Goal: Task Accomplishment & Management: Manage account settings

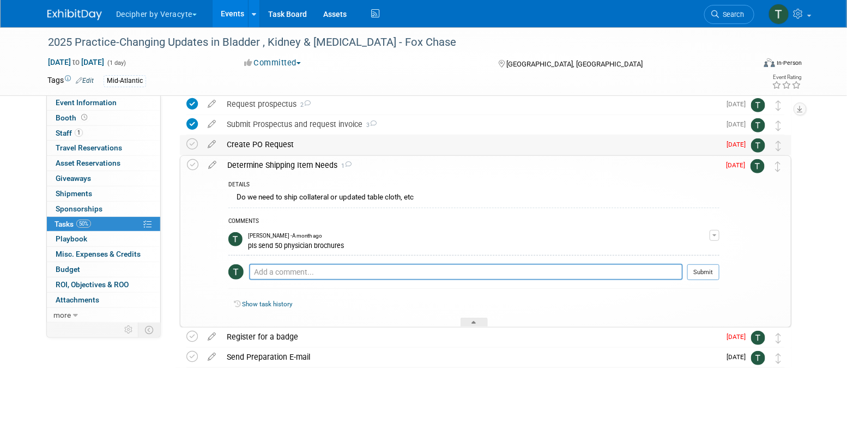
scroll to position [89, 0]
click at [214, 162] on icon at bounding box center [212, 161] width 19 height 14
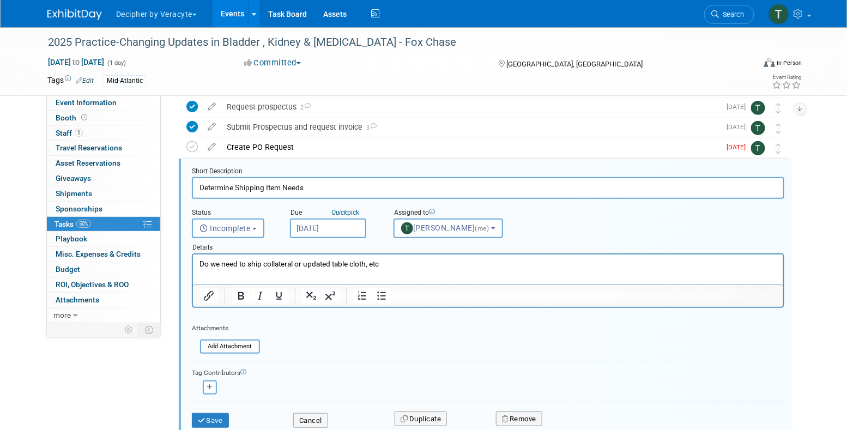
scroll to position [83, 0]
click at [307, 221] on input "[DATE]" at bounding box center [328, 230] width 76 height 20
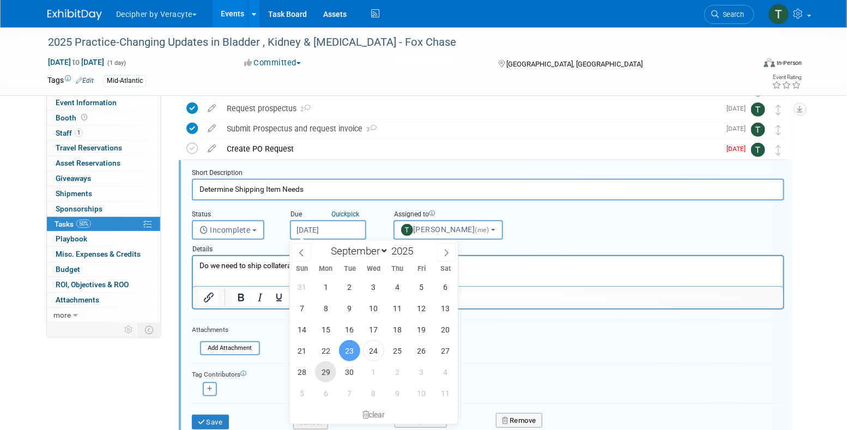
click at [325, 377] on span "29" at bounding box center [325, 371] width 21 height 21
type input "[DATE]"
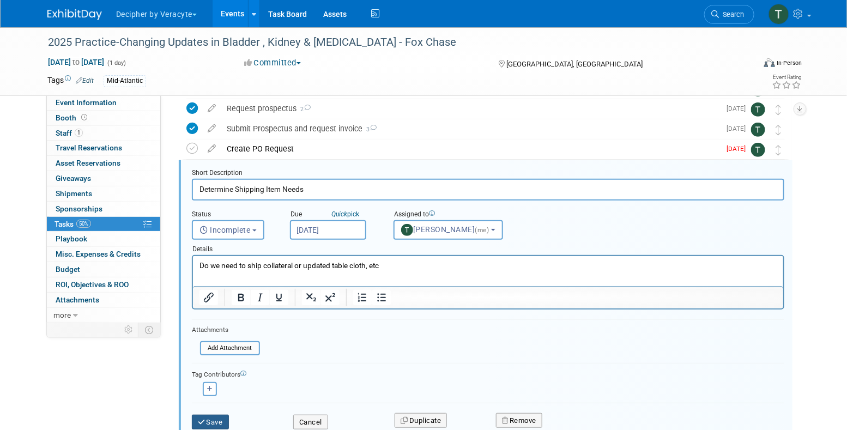
click at [228, 419] on button "Save" at bounding box center [210, 422] width 37 height 15
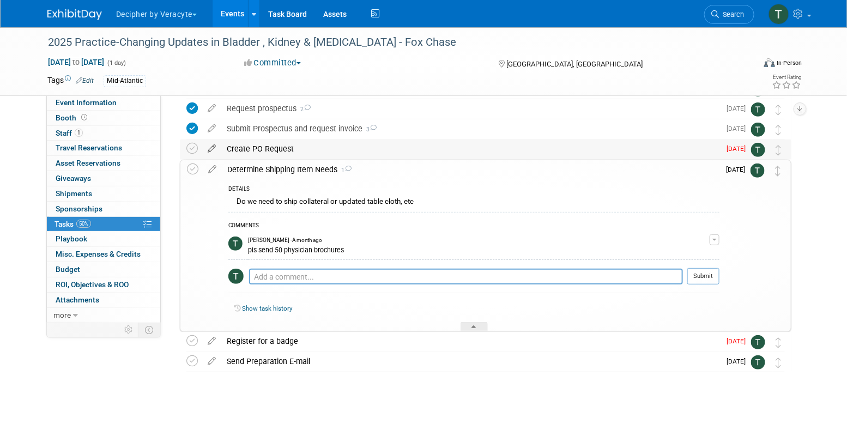
click at [210, 147] on icon at bounding box center [211, 147] width 19 height 14
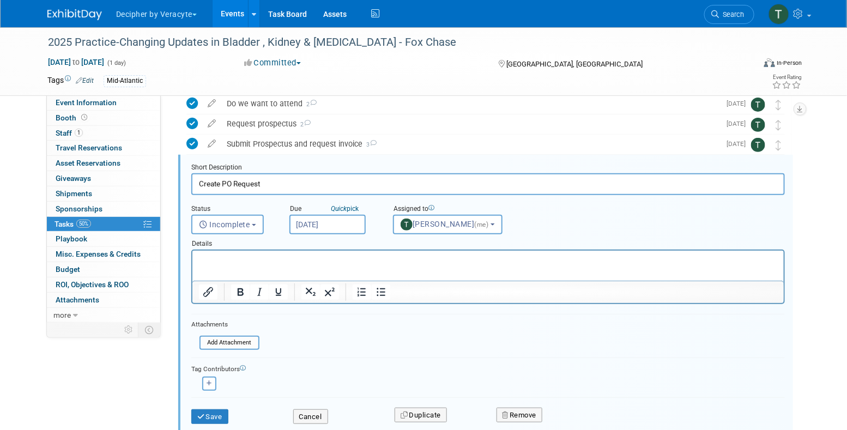
scroll to position [63, 0]
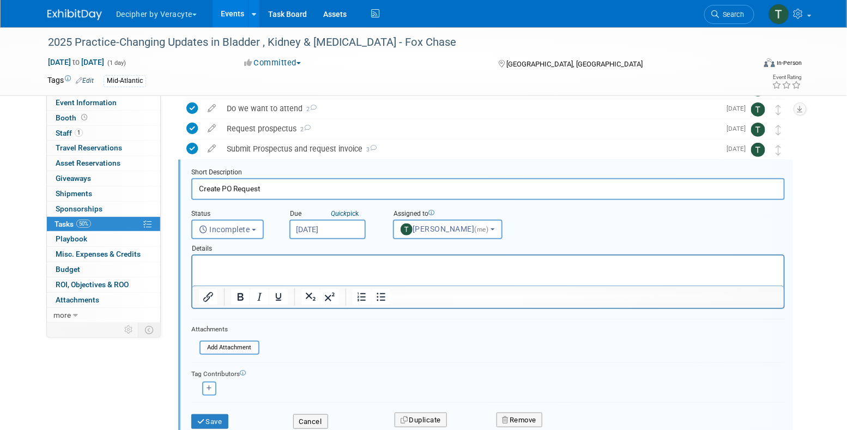
click at [319, 230] on input "[DATE]" at bounding box center [327, 230] width 76 height 20
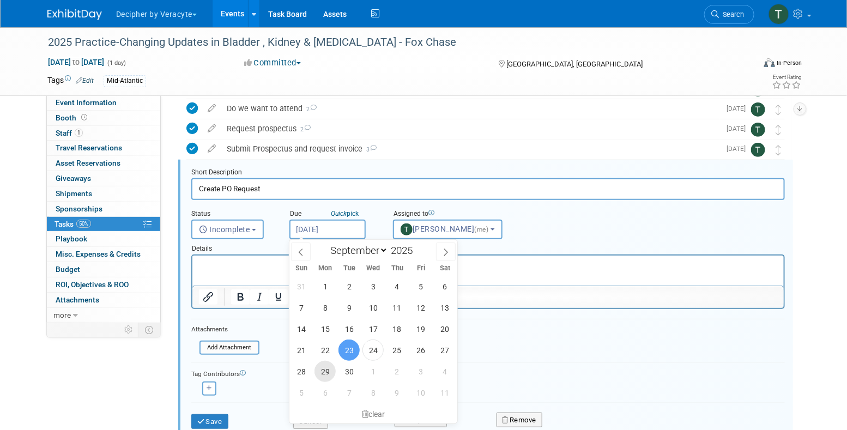
click at [322, 372] on span "29" at bounding box center [325, 371] width 21 height 21
type input "[DATE]"
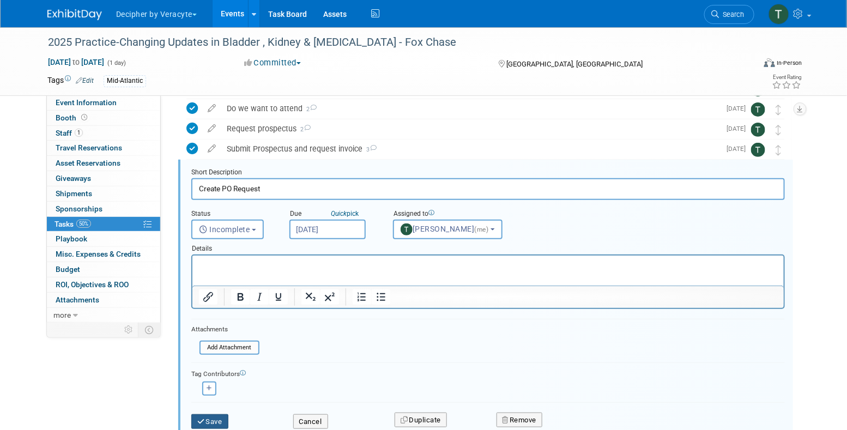
click at [211, 420] on button "Save" at bounding box center [209, 421] width 37 height 15
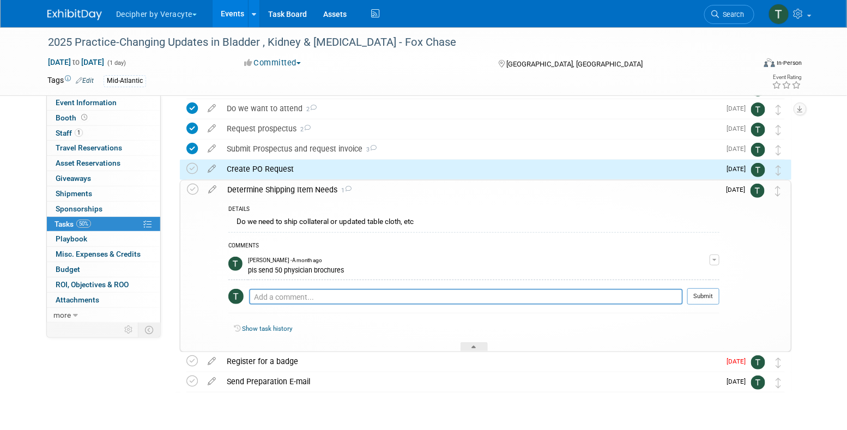
click at [295, 168] on div "Create PO Request" at bounding box center [470, 169] width 499 height 19
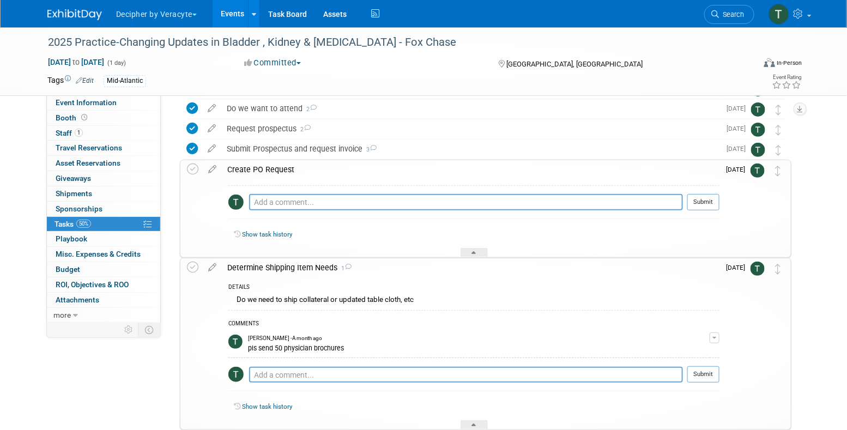
click at [293, 167] on div "Create PO Request" at bounding box center [471, 169] width 498 height 19
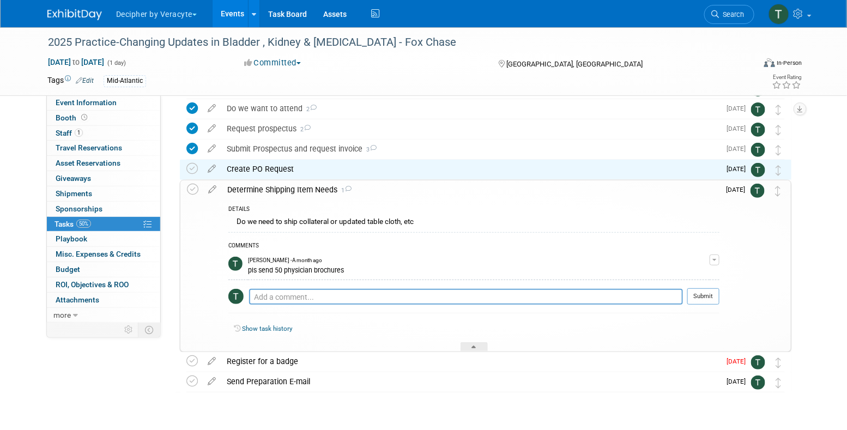
click at [283, 198] on div "Determine Shipping Item Needs 1" at bounding box center [471, 189] width 498 height 19
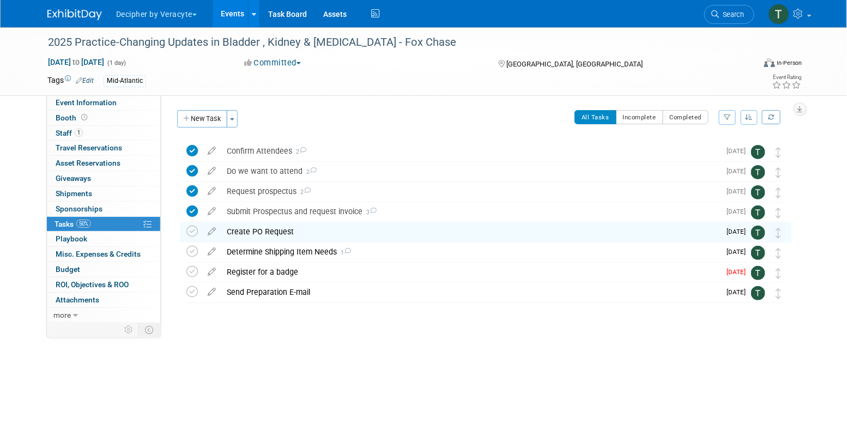
scroll to position [0, 0]
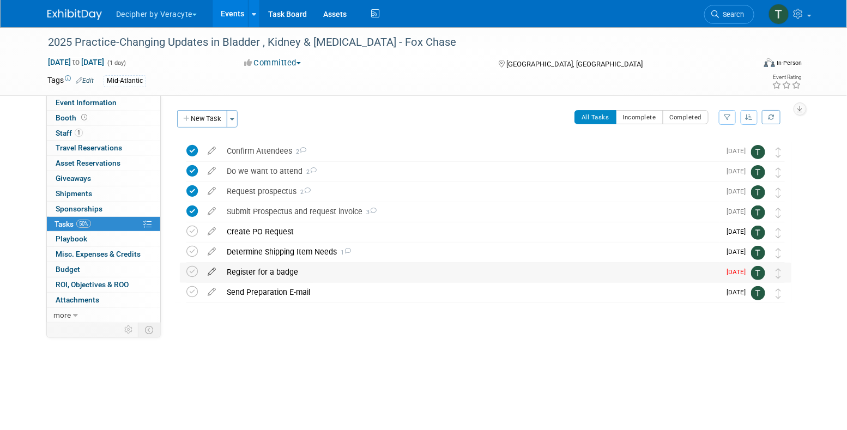
click at [213, 273] on icon at bounding box center [211, 270] width 19 height 14
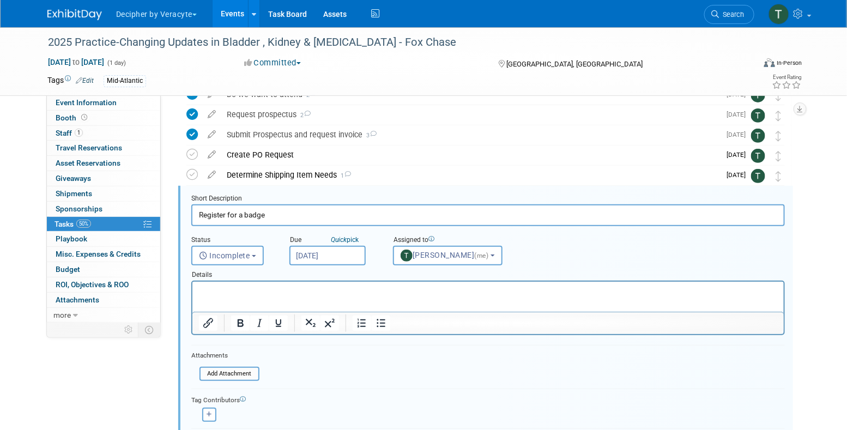
scroll to position [102, 0]
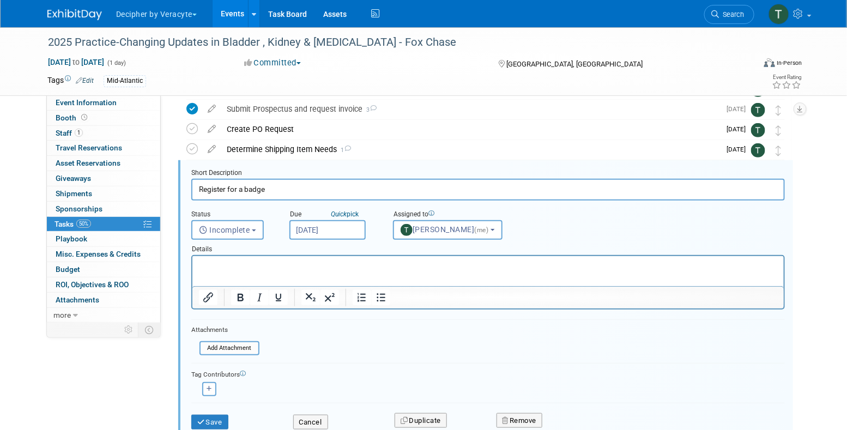
click at [335, 229] on input "[DATE]" at bounding box center [327, 230] width 76 height 20
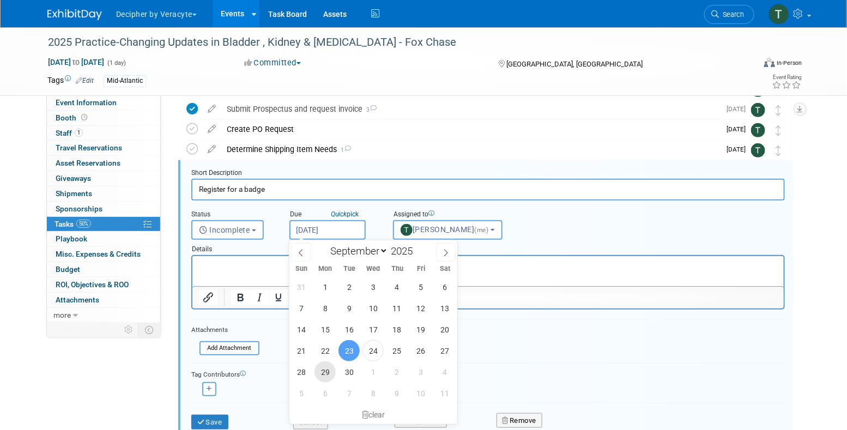
click at [327, 371] on span "29" at bounding box center [325, 371] width 21 height 21
type input "[DATE]"
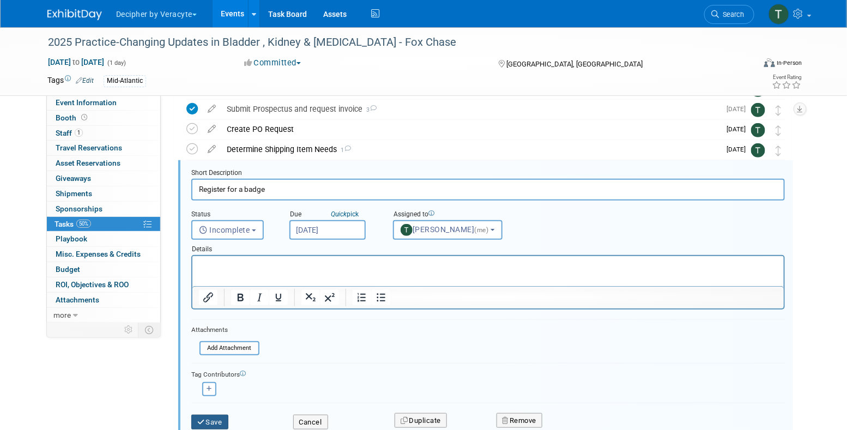
click at [210, 420] on button "Save" at bounding box center [209, 422] width 37 height 15
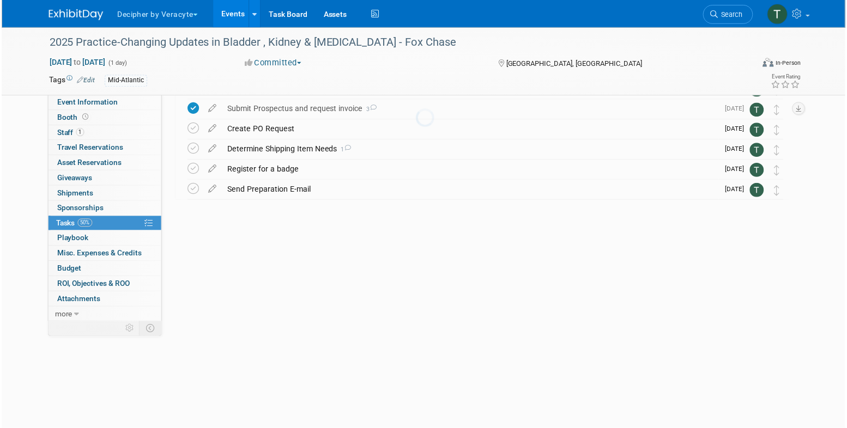
scroll to position [0, 0]
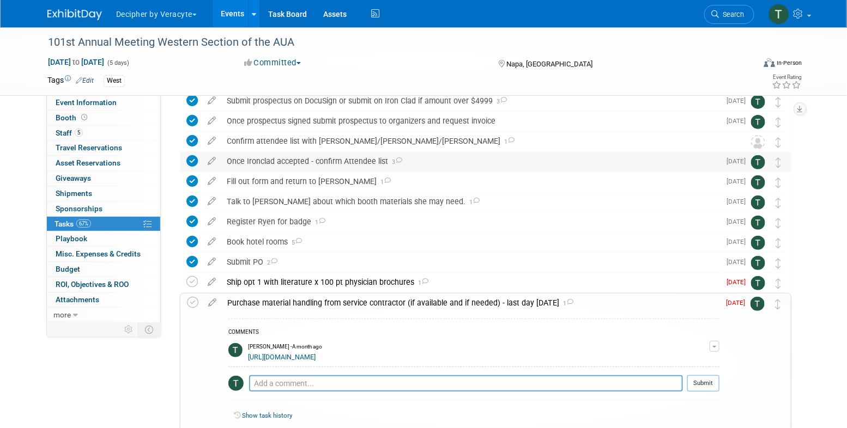
scroll to position [78, 0]
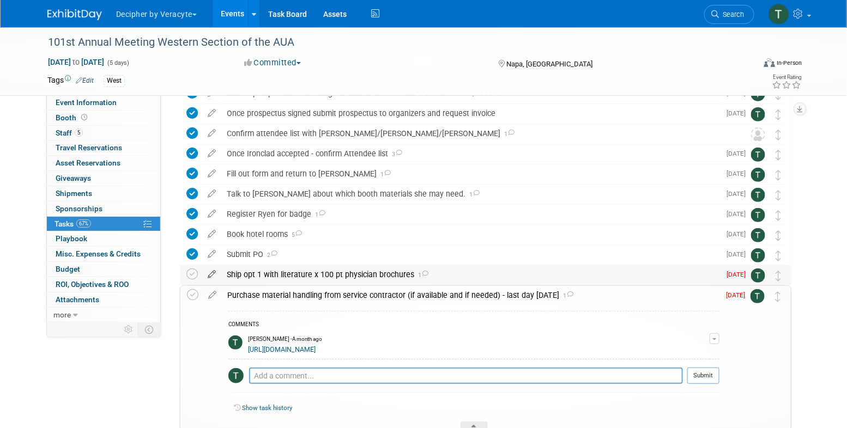
click at [211, 268] on icon at bounding box center [211, 272] width 19 height 14
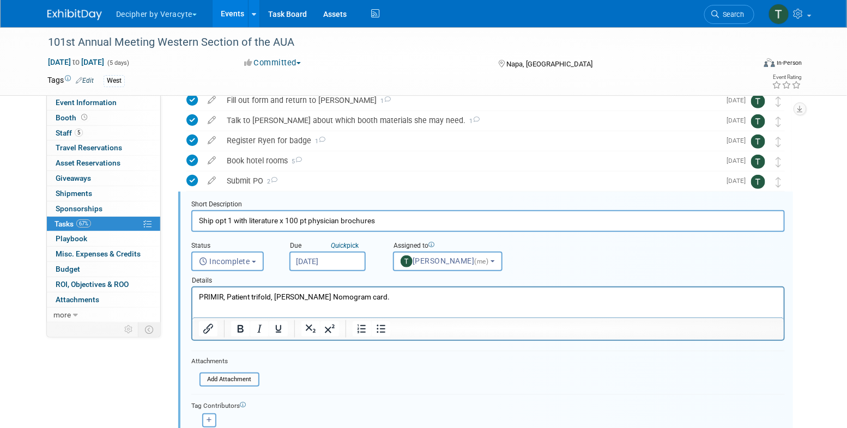
scroll to position [183, 0]
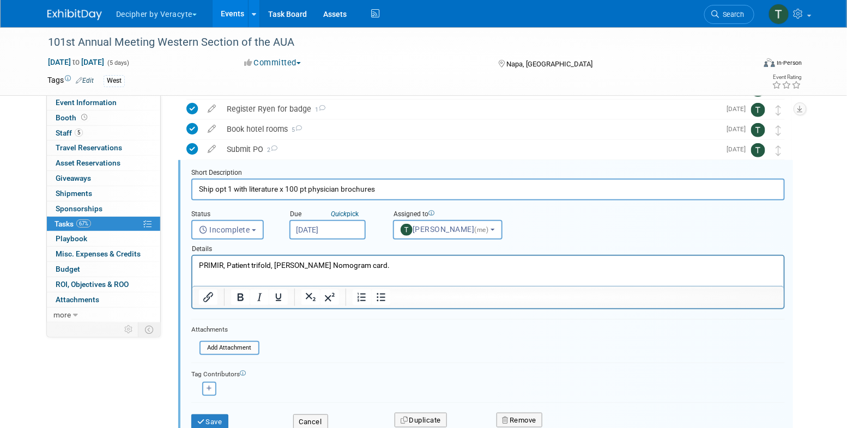
click at [311, 227] on input "[DATE]" at bounding box center [327, 230] width 76 height 20
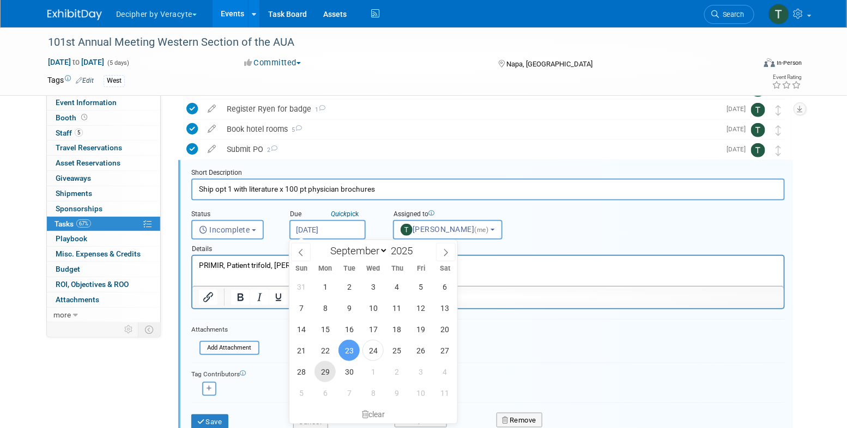
click at [327, 372] on span "29" at bounding box center [325, 371] width 21 height 21
type input "[DATE]"
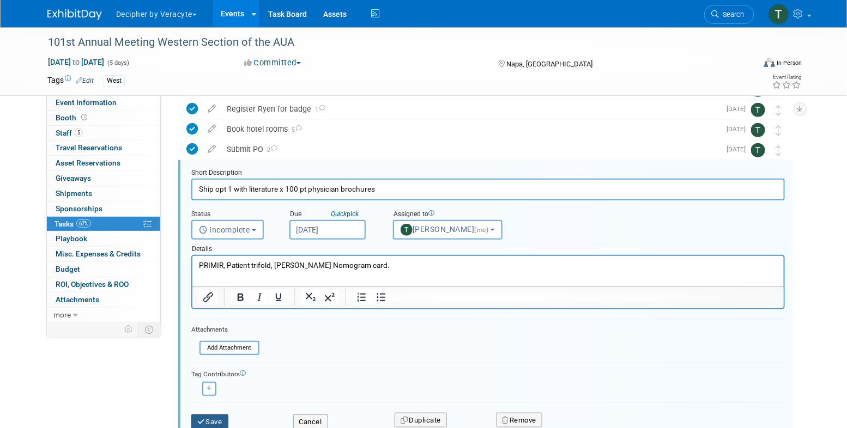
click at [213, 421] on button "Save" at bounding box center [209, 422] width 37 height 15
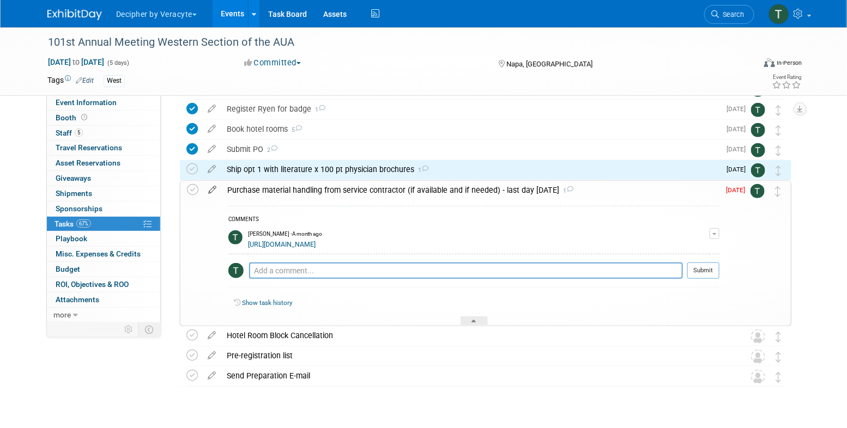
click at [214, 188] on icon at bounding box center [212, 188] width 19 height 14
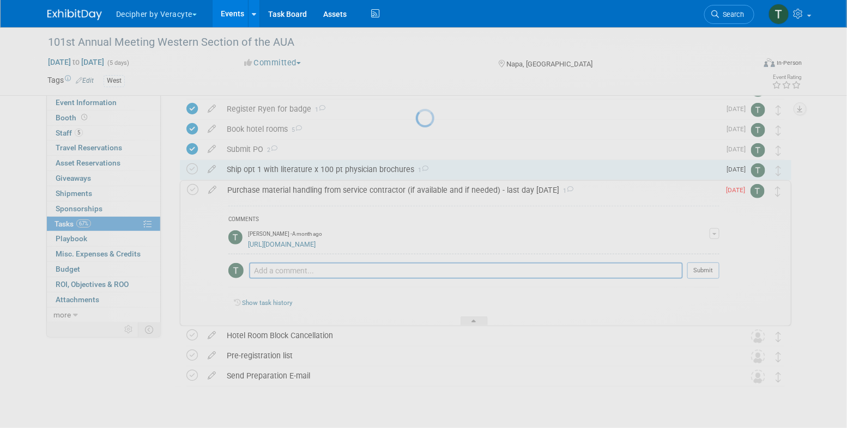
select select "8"
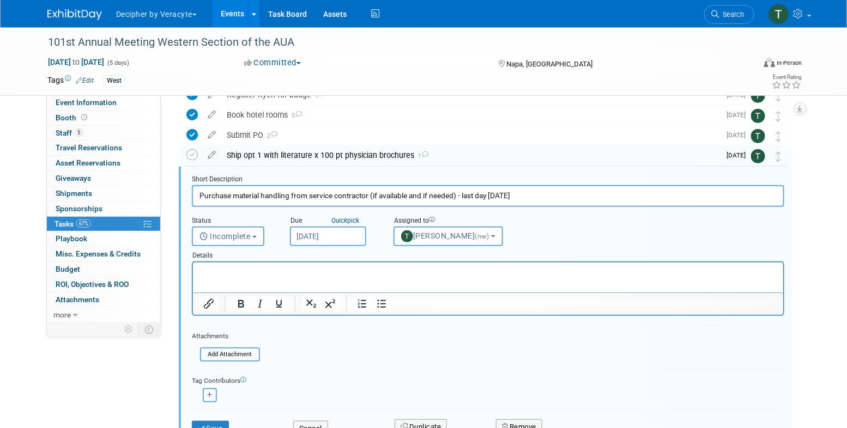
scroll to position [204, 0]
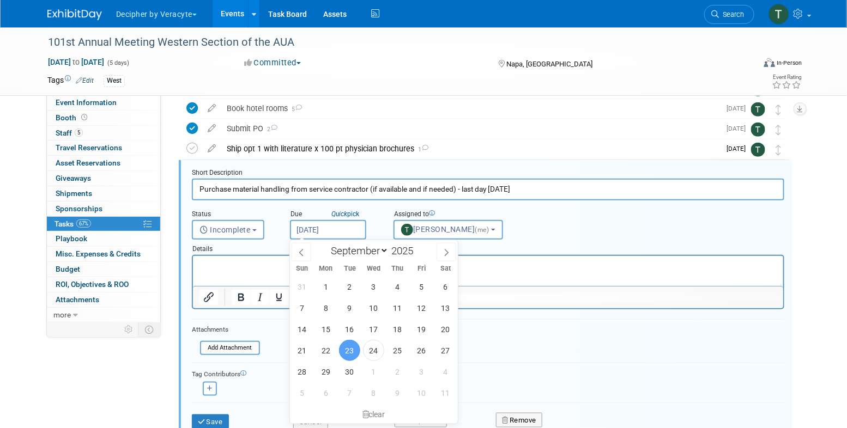
click at [313, 229] on input "[DATE]" at bounding box center [328, 230] width 76 height 20
click at [326, 386] on span "6" at bounding box center [325, 393] width 21 height 21
type input "[DATE]"
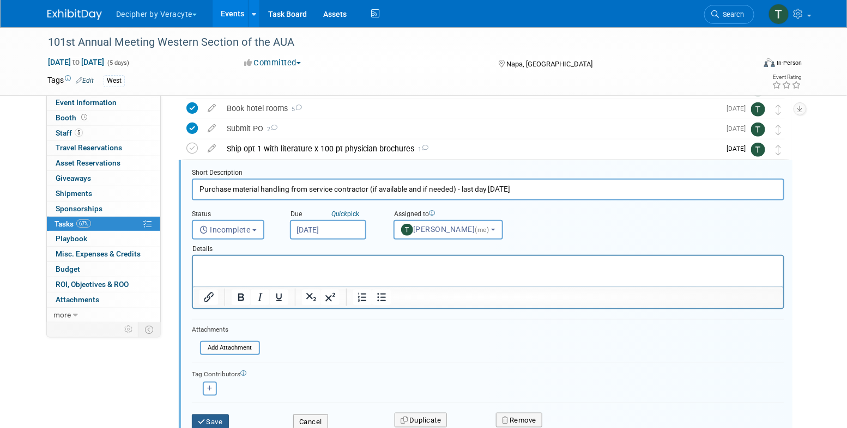
click at [211, 422] on button "Save" at bounding box center [210, 422] width 37 height 15
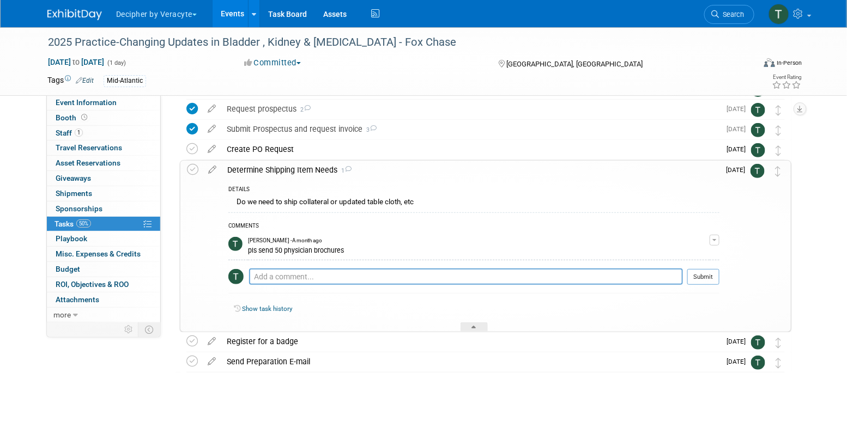
scroll to position [93, 0]
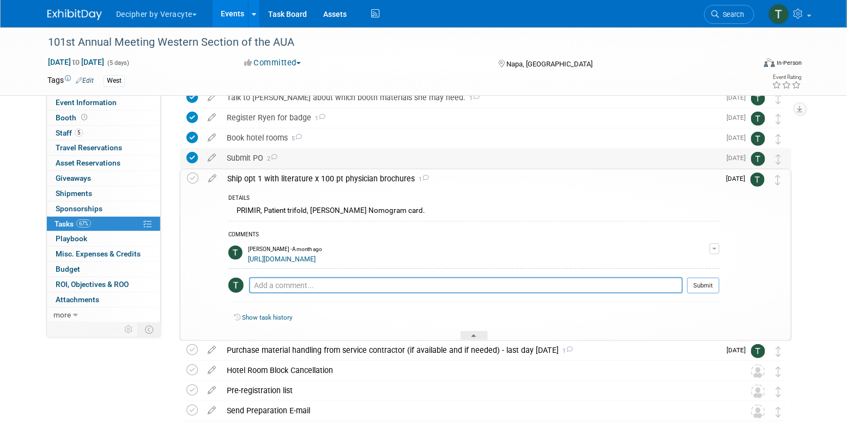
scroll to position [234, 0]
